Goal: Information Seeking & Learning: Learn about a topic

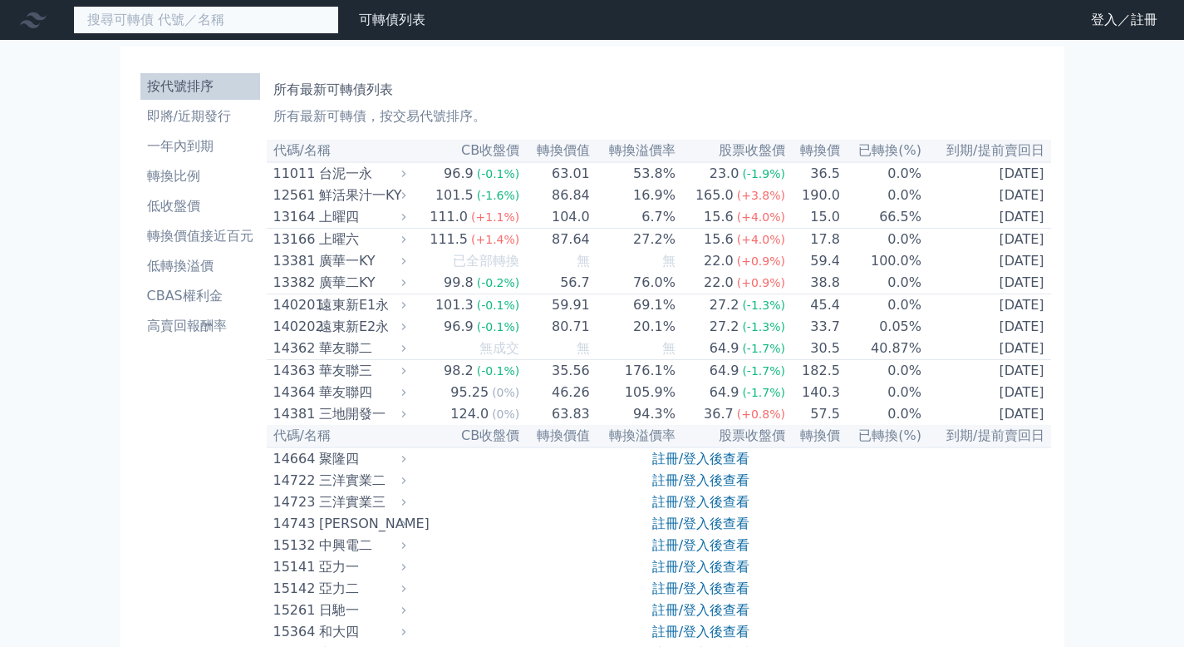
click at [211, 16] on input at bounding box center [206, 20] width 266 height 28
type input "ˊ"
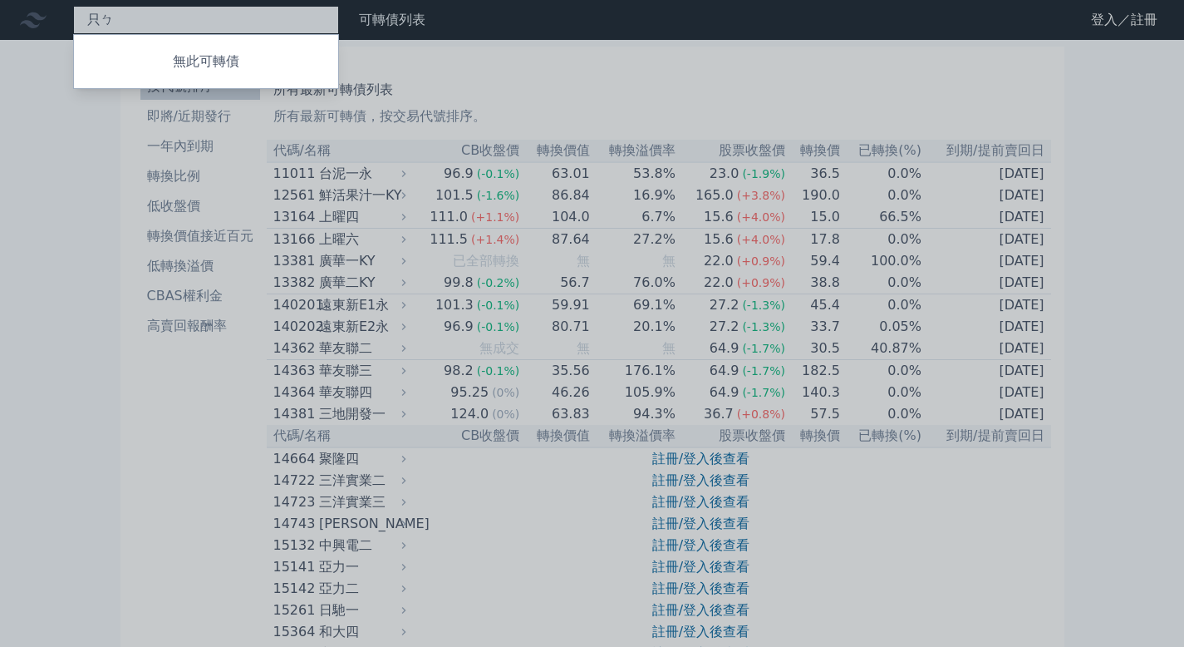
type input "只"
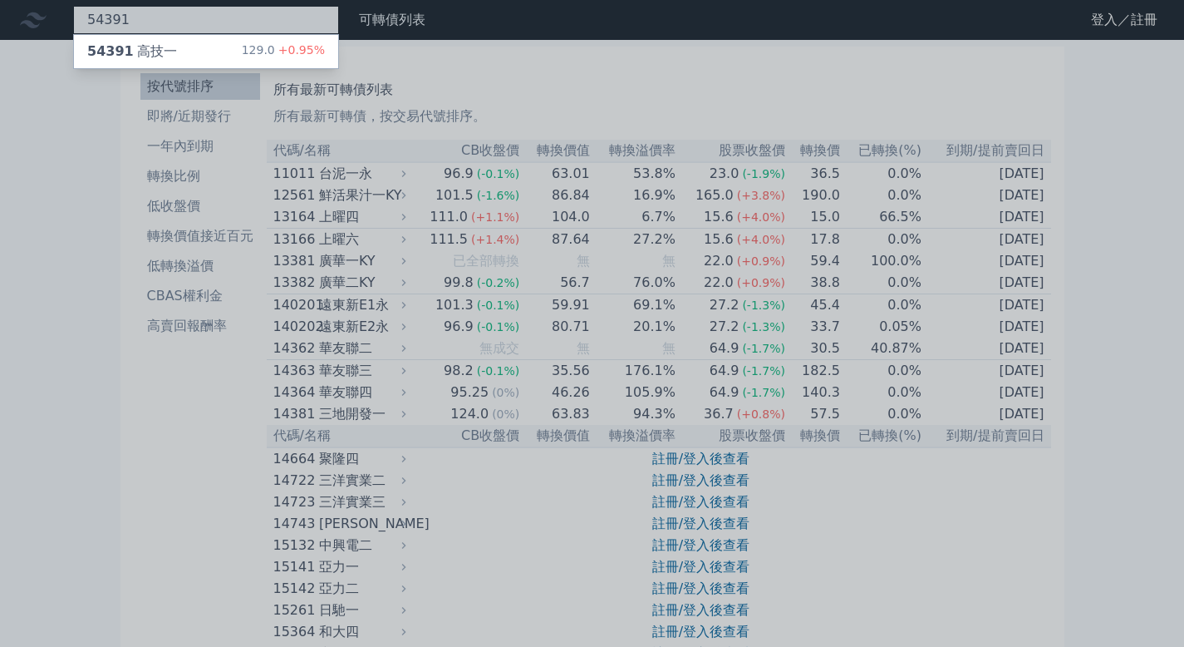
type input "54391"
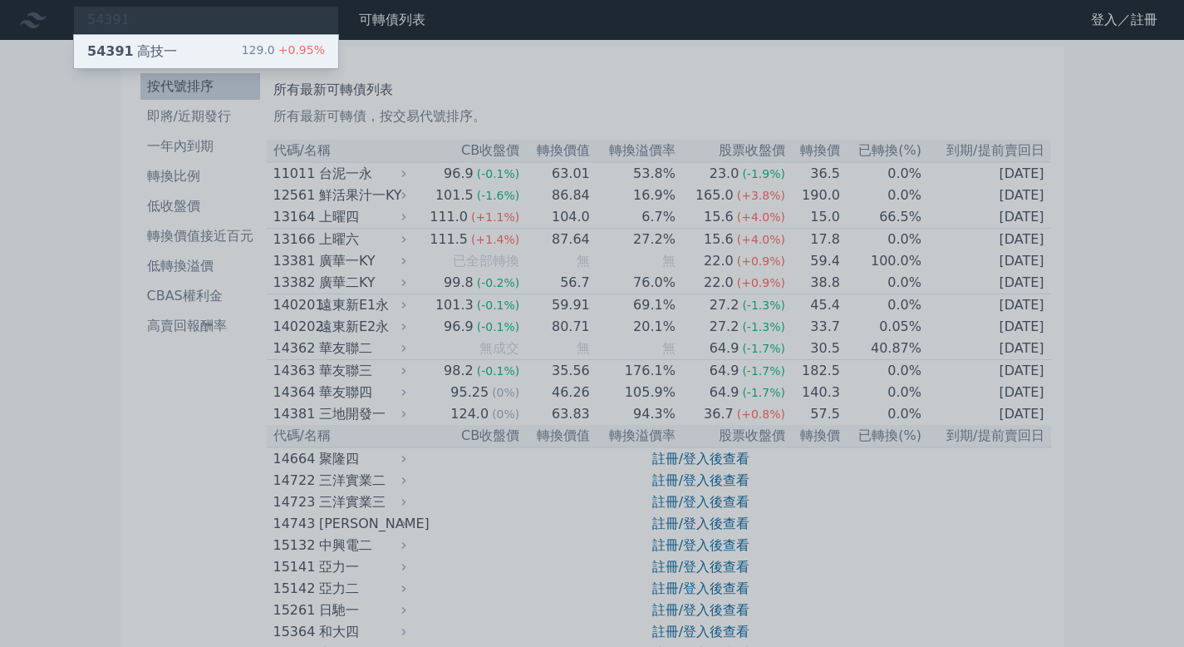
click at [105, 47] on span "54391" at bounding box center [110, 51] width 47 height 16
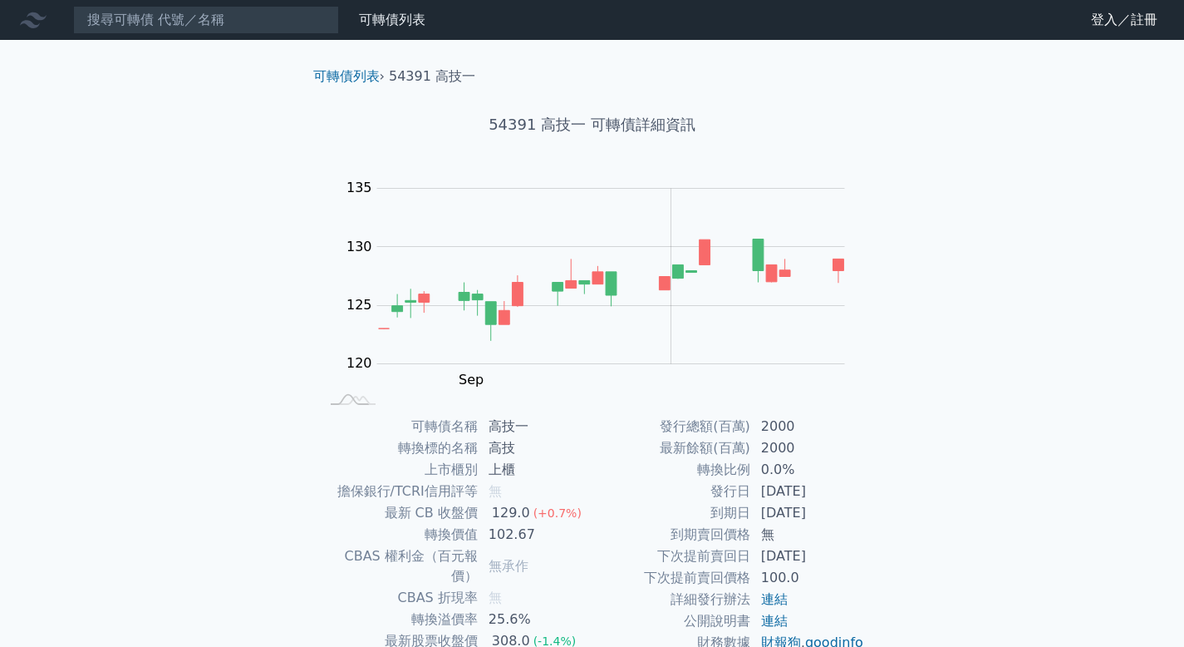
click at [979, 360] on div "可轉債列表 財務數據 可轉債列表 財務數據 登入／註冊 登入／註冊 可轉債列表 › 54391 高技一 54391 高技一 可轉債詳細資訊 Zoom Out …" at bounding box center [592, 395] width 1184 height 790
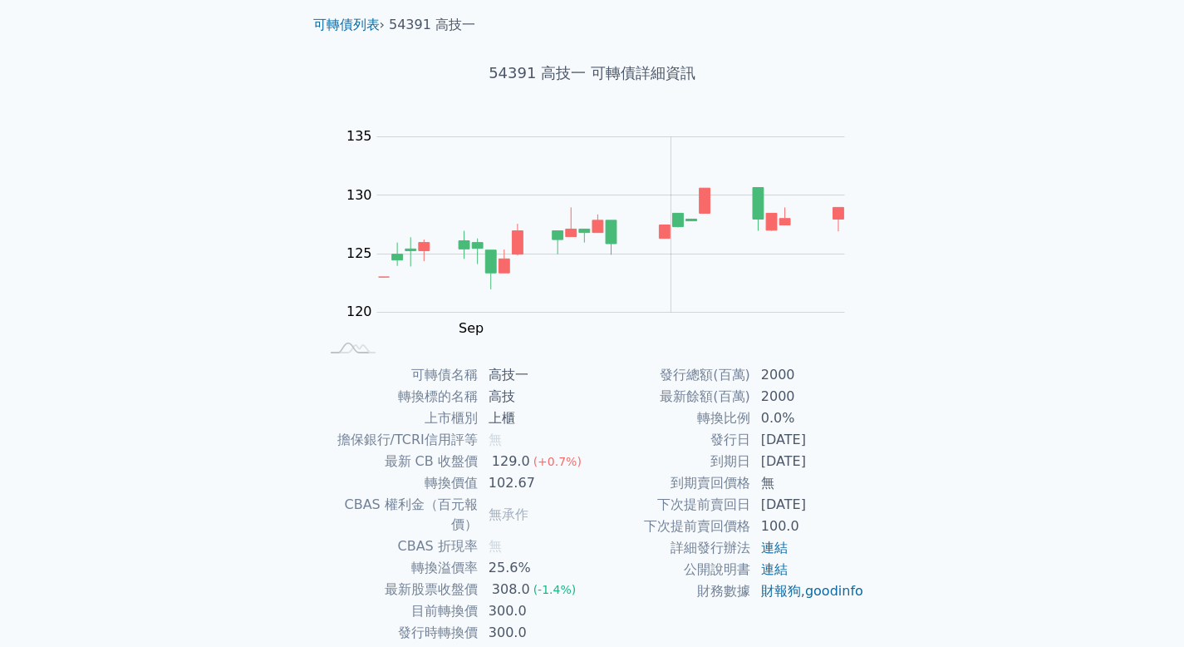
scroll to position [53, 0]
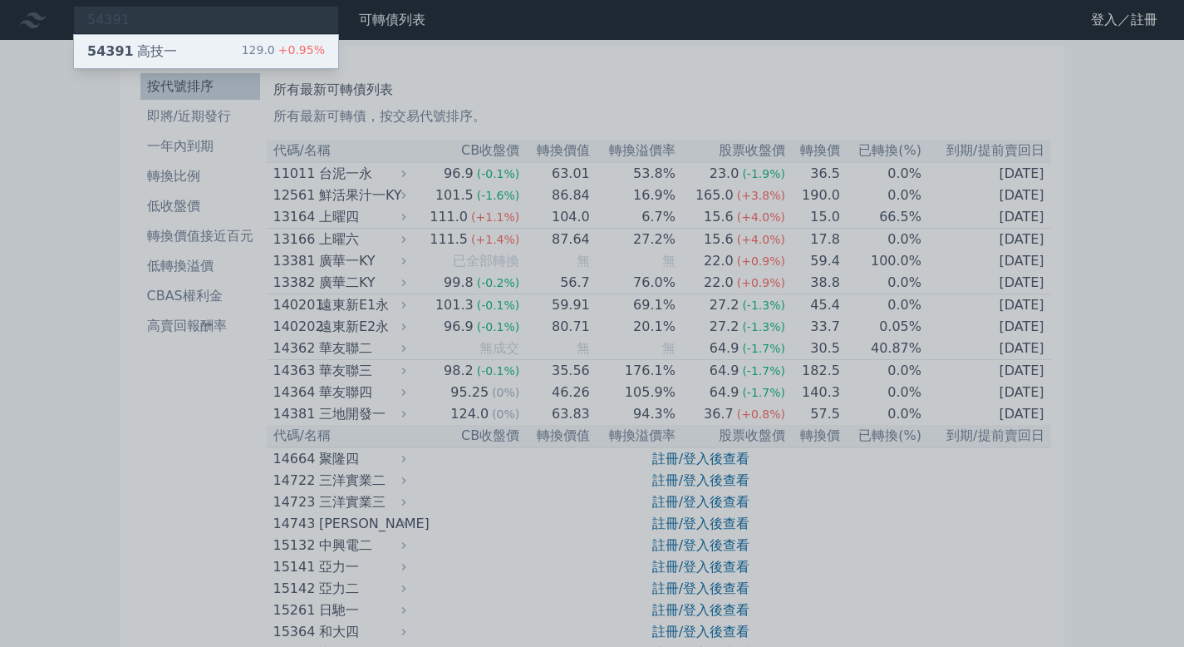
click at [155, 53] on div "54391 高技一" at bounding box center [132, 52] width 90 height 20
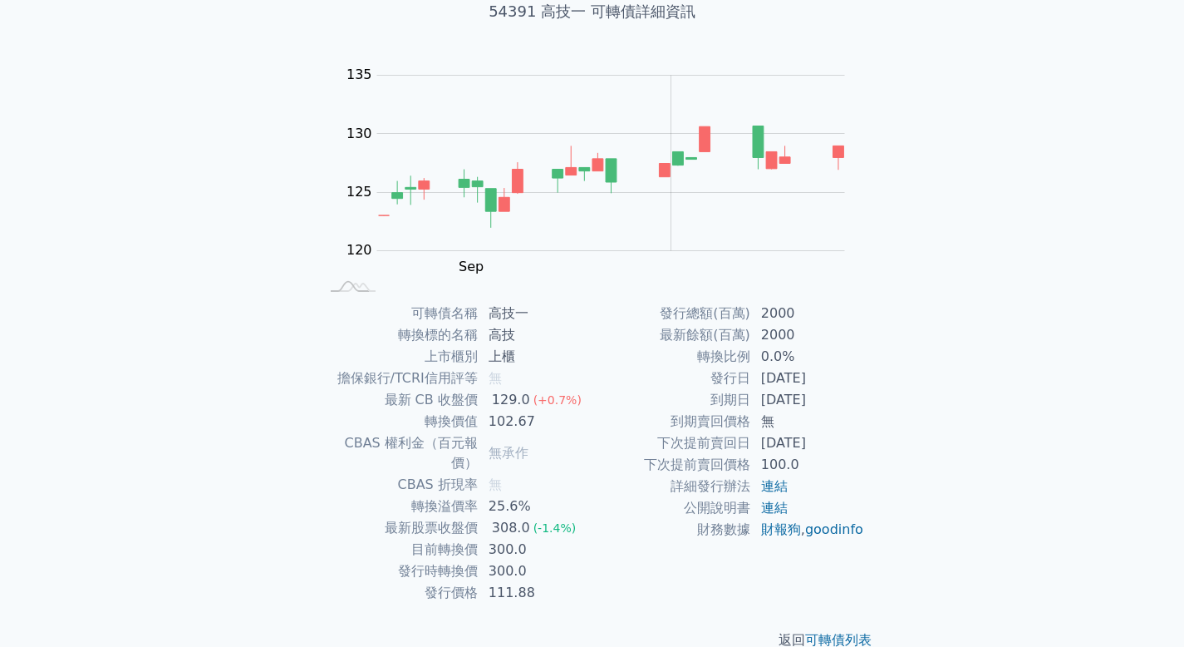
scroll to position [123, 0]
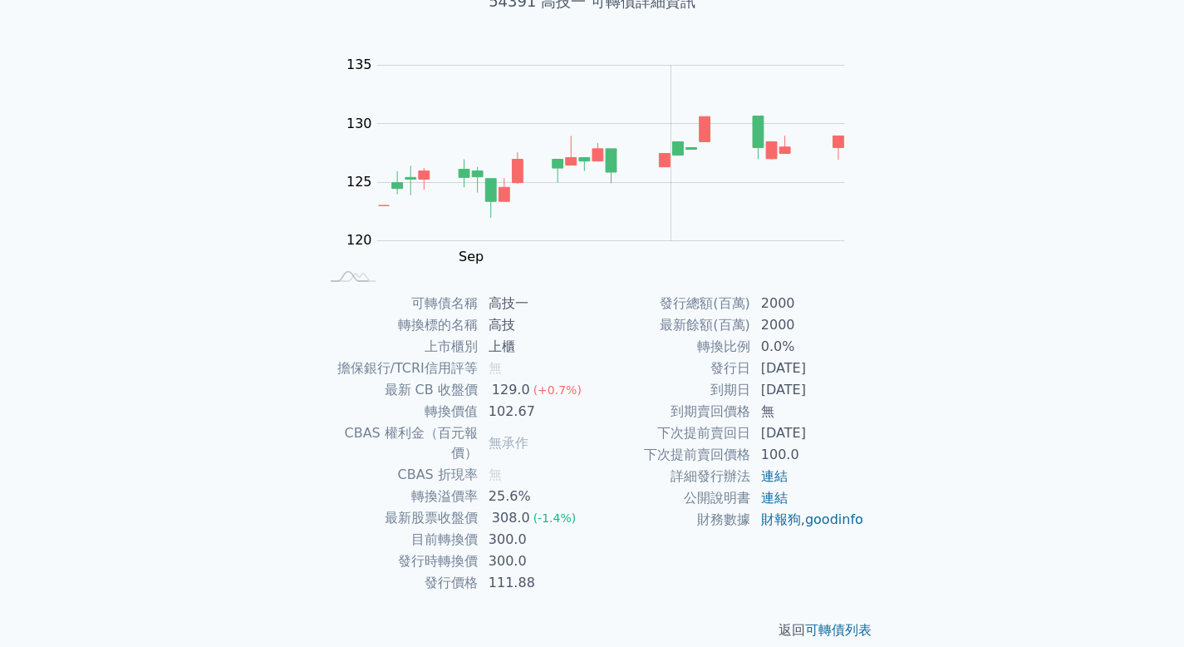
click at [1056, 379] on div "可轉債列表 財務數據 可轉債列表 財務數據 登入／註冊 登入／註冊 可轉債列表 › 54391 高技一 54391 高技一 可轉債詳細資訊 Zoom Out …" at bounding box center [592, 272] width 1184 height 790
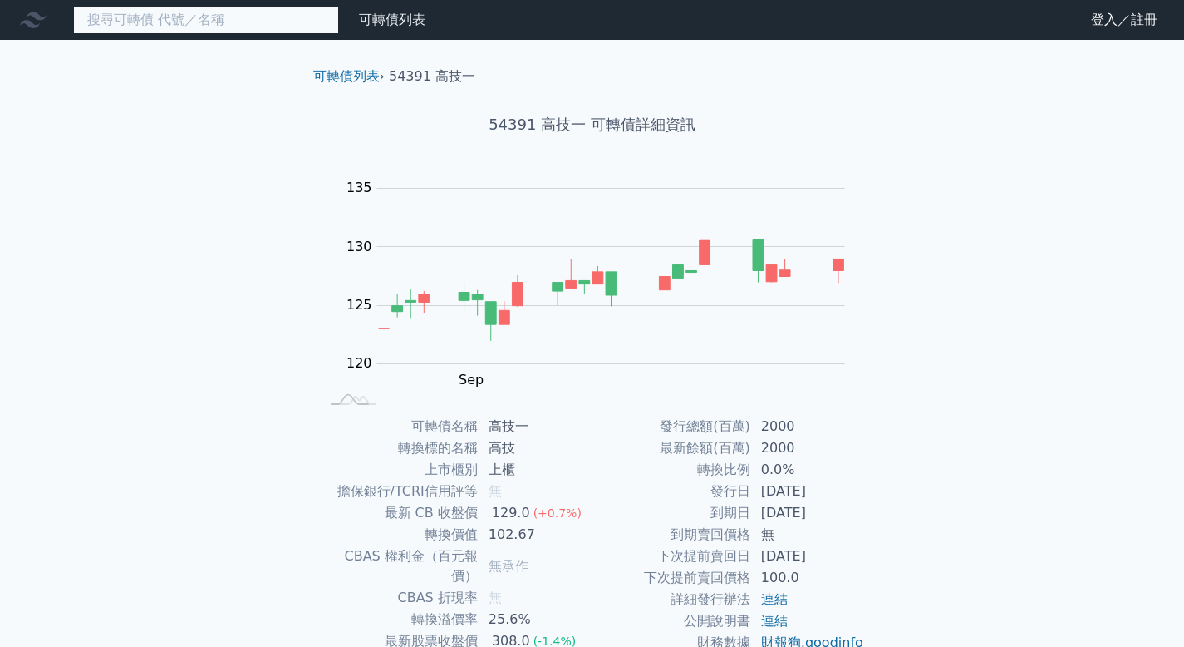
click at [177, 18] on input at bounding box center [206, 20] width 266 height 28
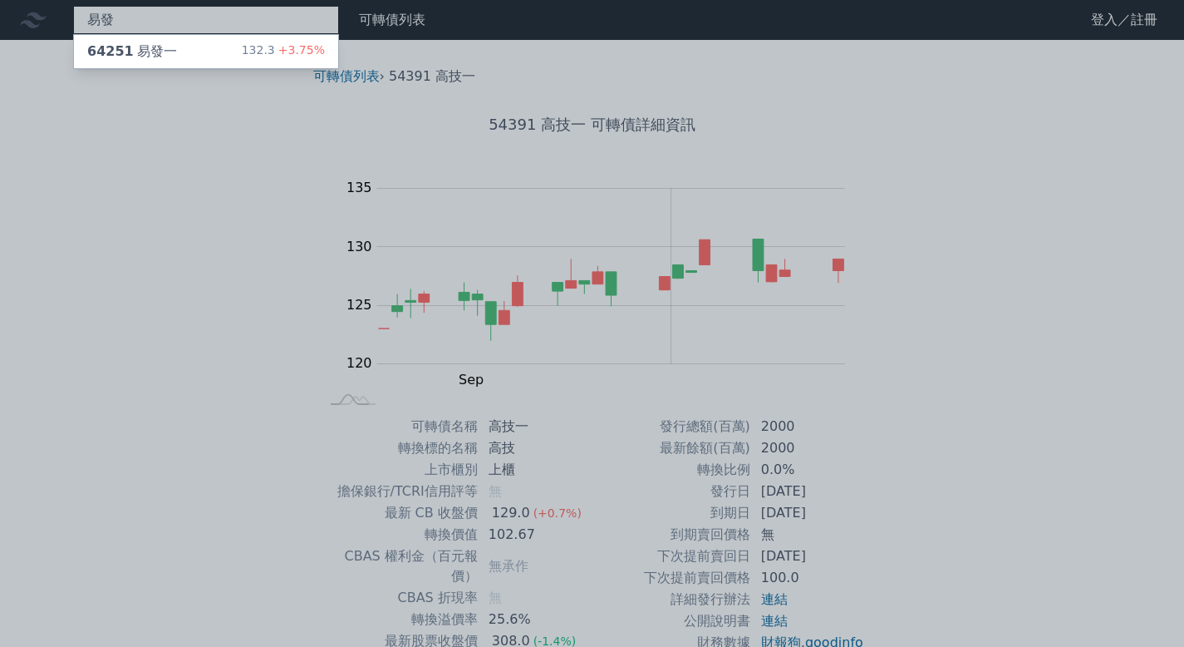
type input "易發"
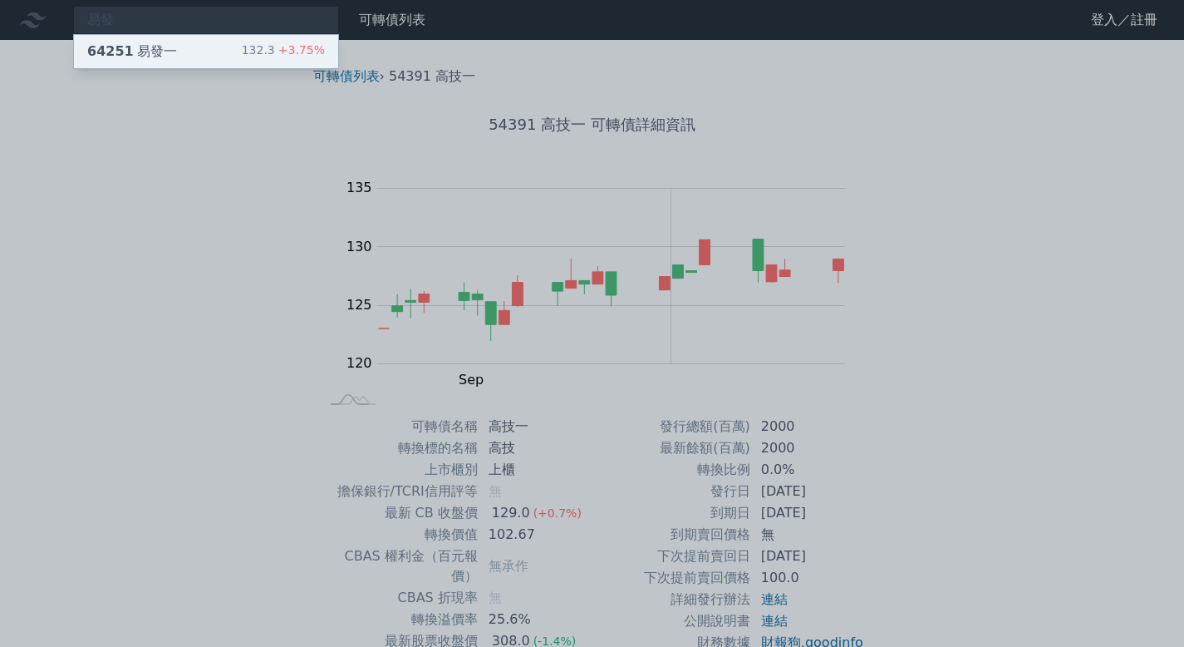
click at [140, 56] on div "64251 易發一" at bounding box center [132, 52] width 90 height 20
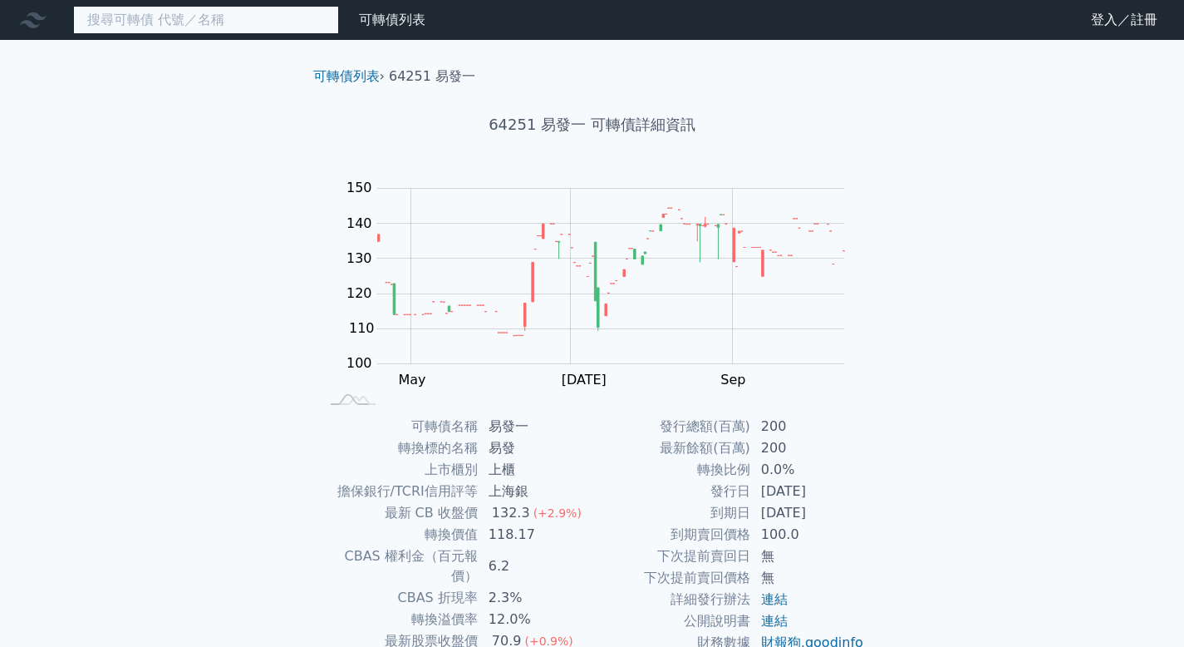
click at [173, 26] on input at bounding box center [206, 20] width 266 height 28
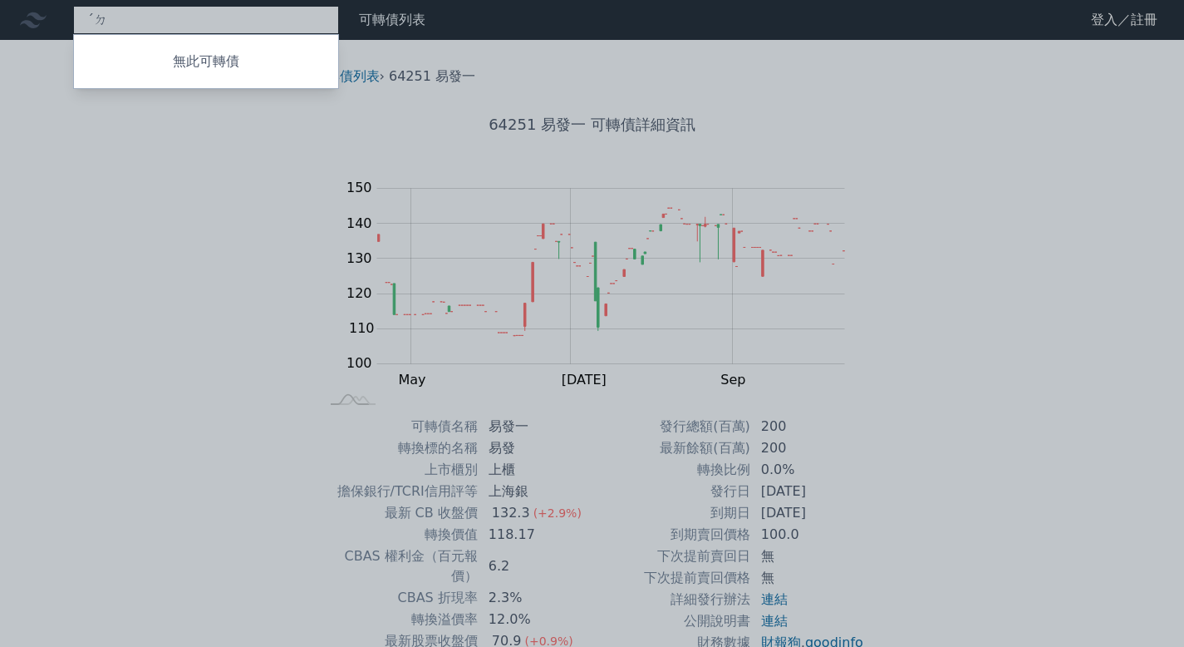
type input "ˊ"
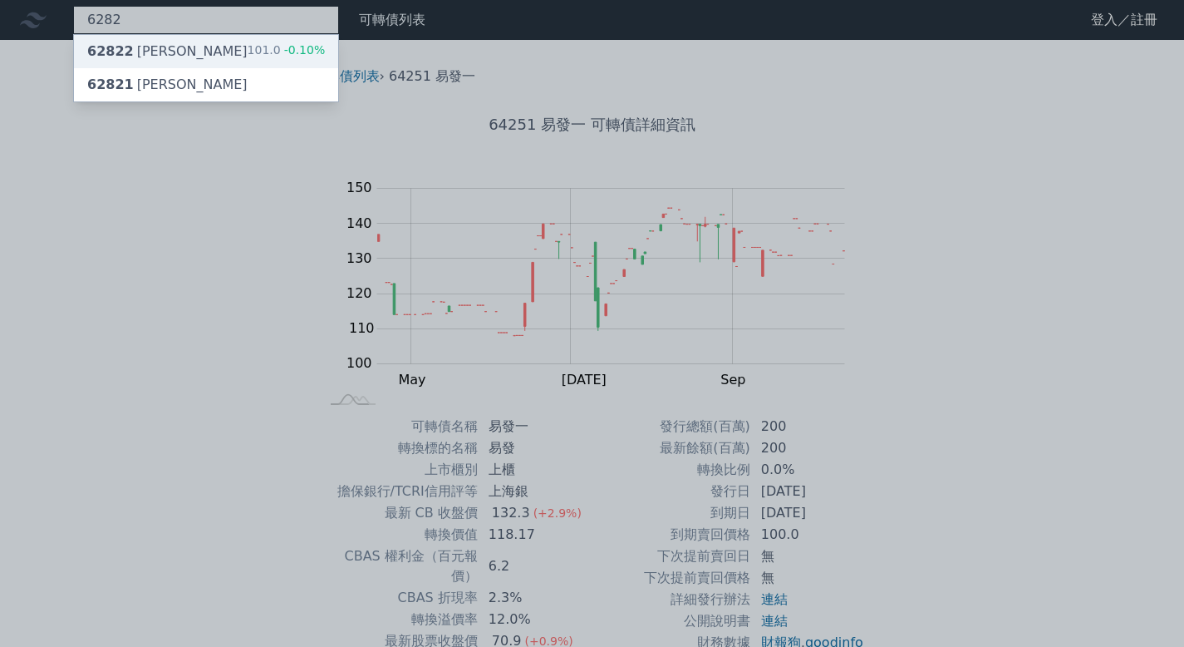
type input "6282"
click at [128, 59] on div "62822 [PERSON_NAME]" at bounding box center [167, 52] width 160 height 20
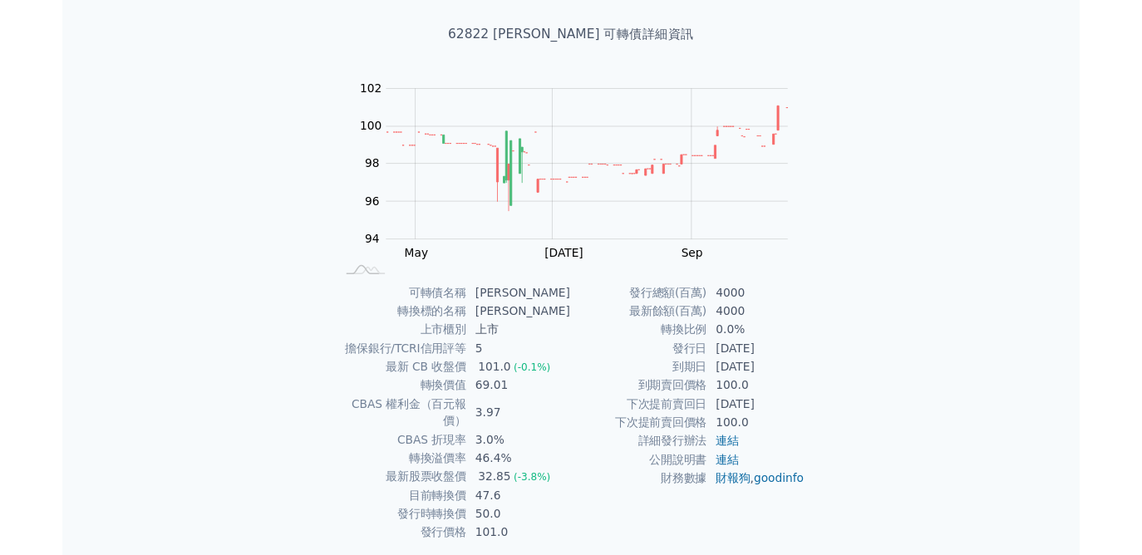
scroll to position [86, 0]
